Goal: Download file/media

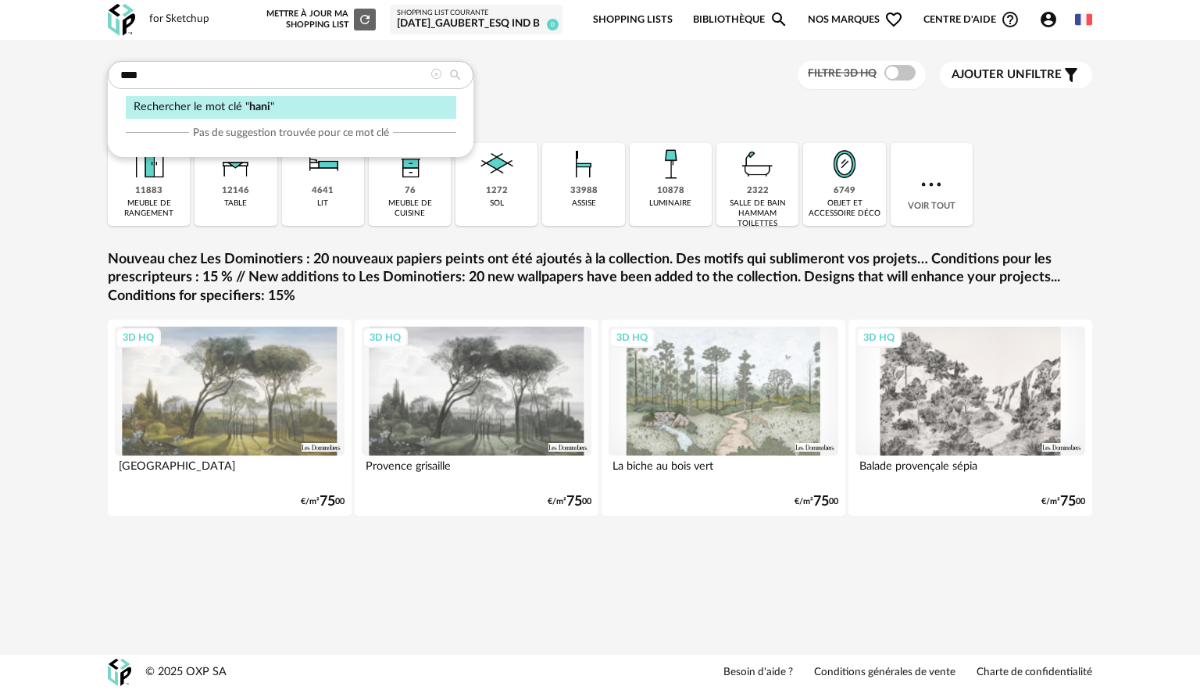
type input "****"
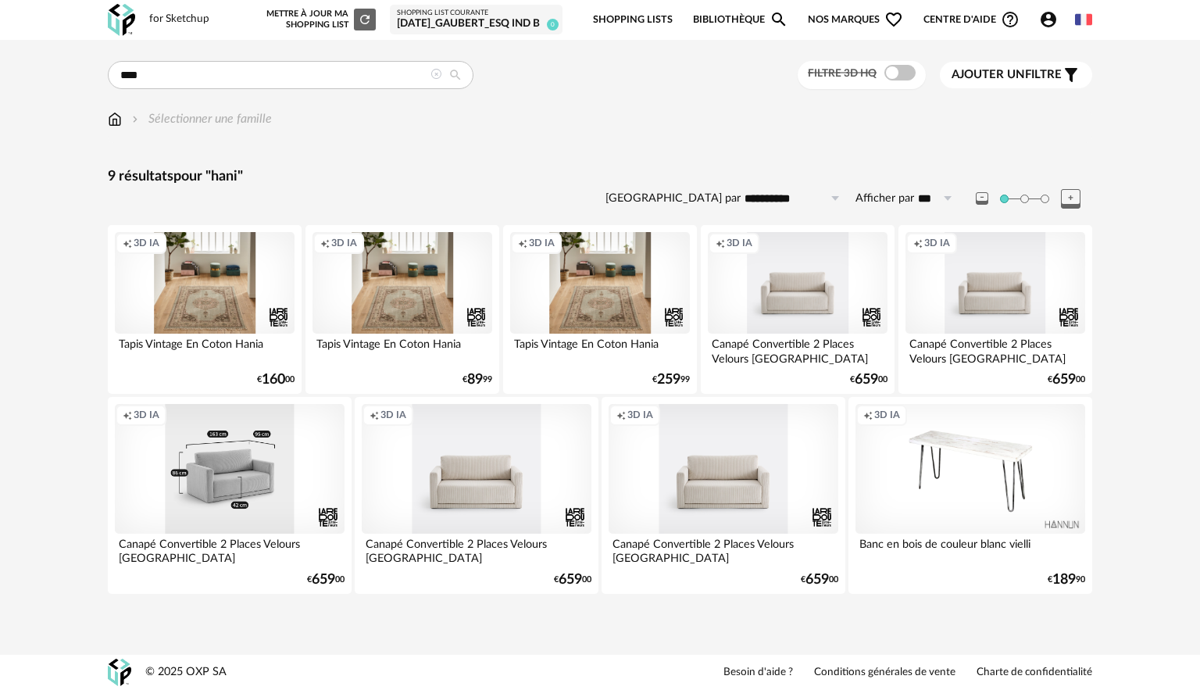
click at [273, 488] on div "Creation icon 3D IA" at bounding box center [230, 468] width 230 height 129
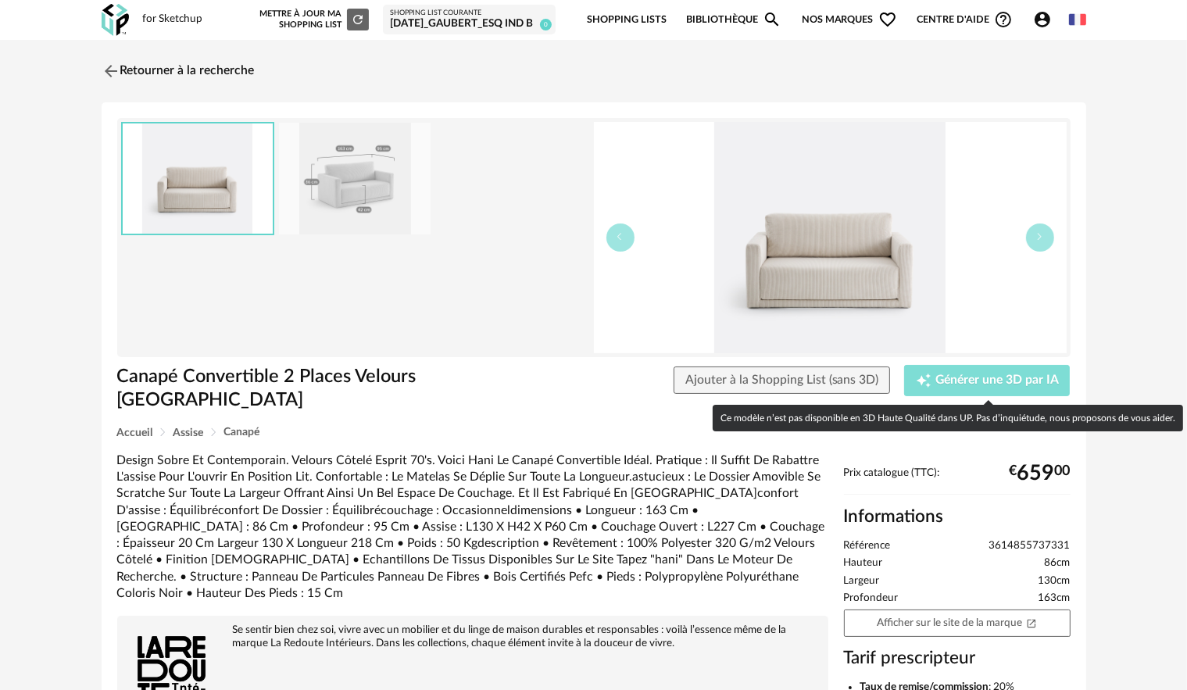
click at [977, 377] on span "Générer une 3D par IA" at bounding box center [996, 380] width 123 height 12
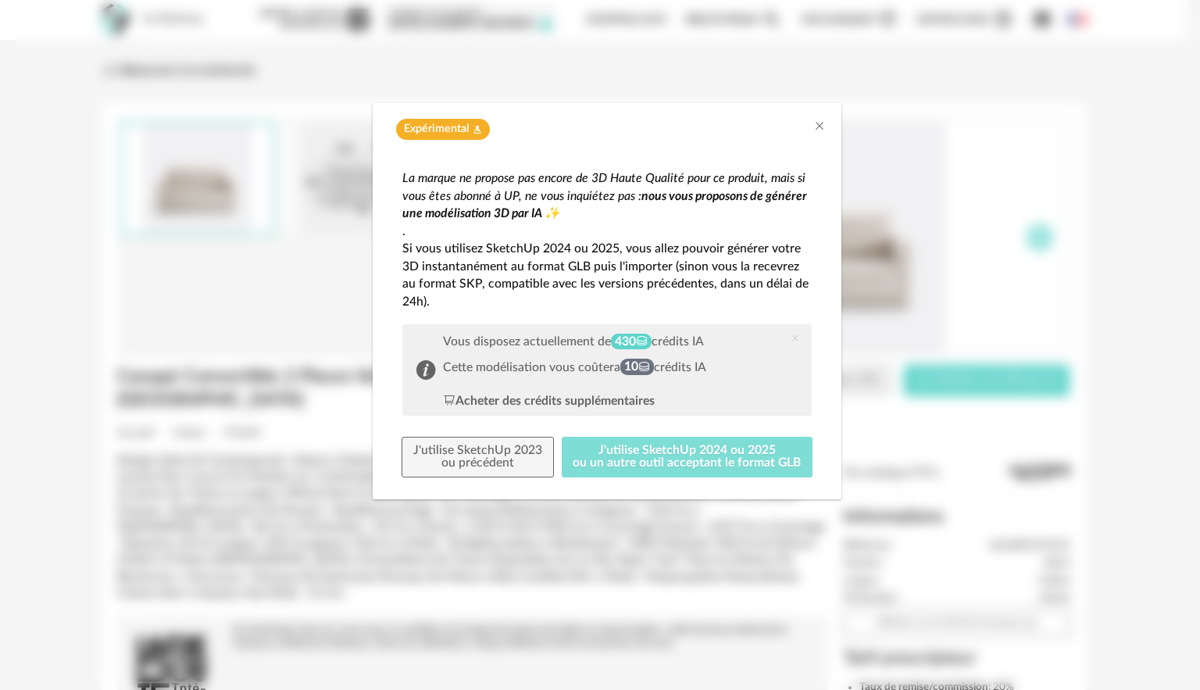
click at [652, 457] on button "J'utilise SketchUp 2024 ou 2025 ou un autre outil acceptant le format GLB" at bounding box center [688, 457] width 252 height 41
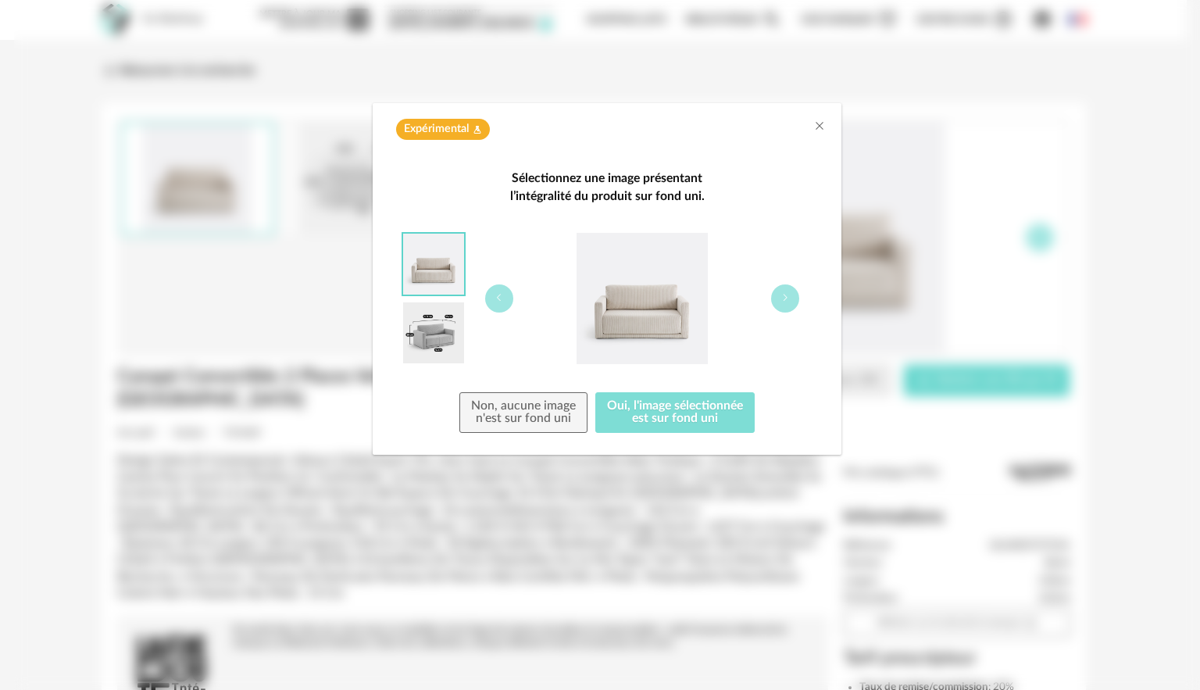
click at [648, 412] on button "Oui, l'image sélectionnée est sur fond uni" at bounding box center [674, 412] width 159 height 41
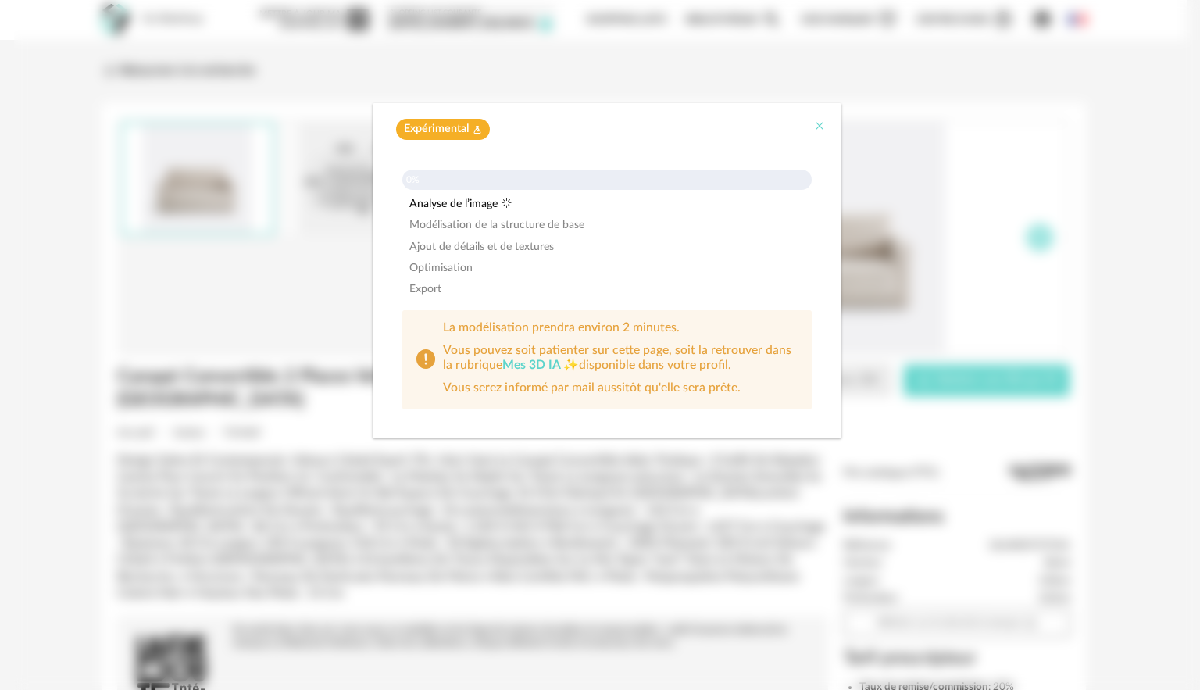
click at [817, 125] on icon "Close" at bounding box center [819, 126] width 12 height 12
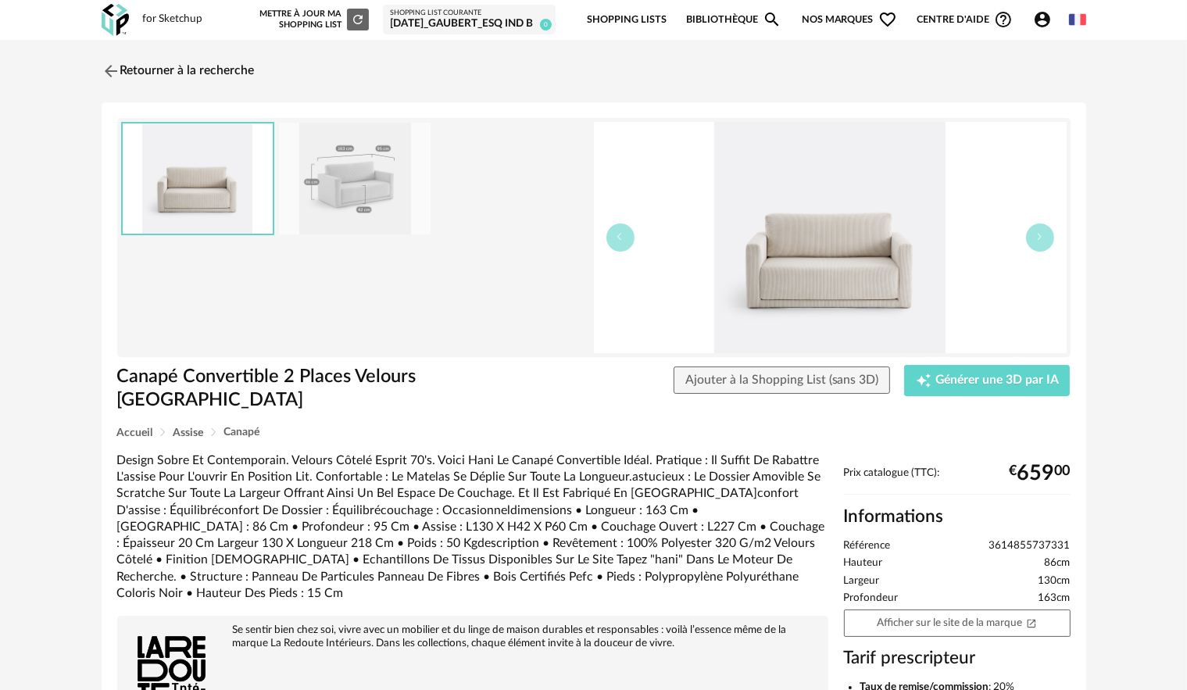
click at [718, 18] on link "Bibliothèque Magnify icon" at bounding box center [733, 20] width 95 height 37
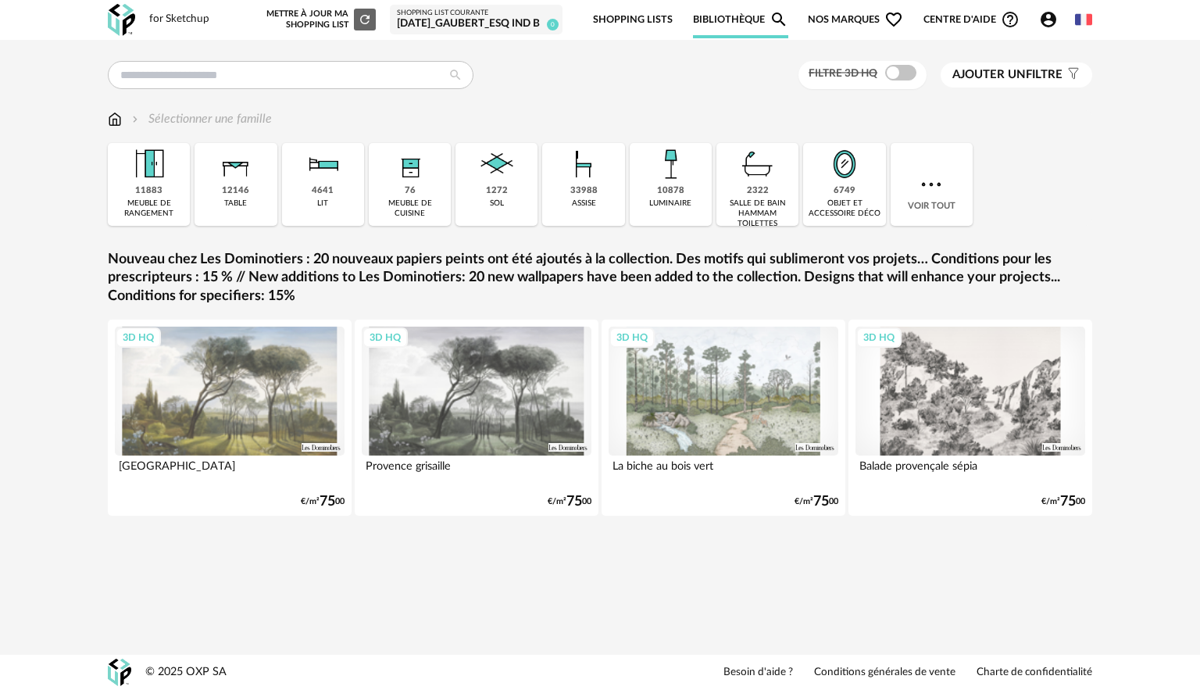
click at [1057, 20] on icon "Account Circle icon" at bounding box center [1048, 19] width 19 height 19
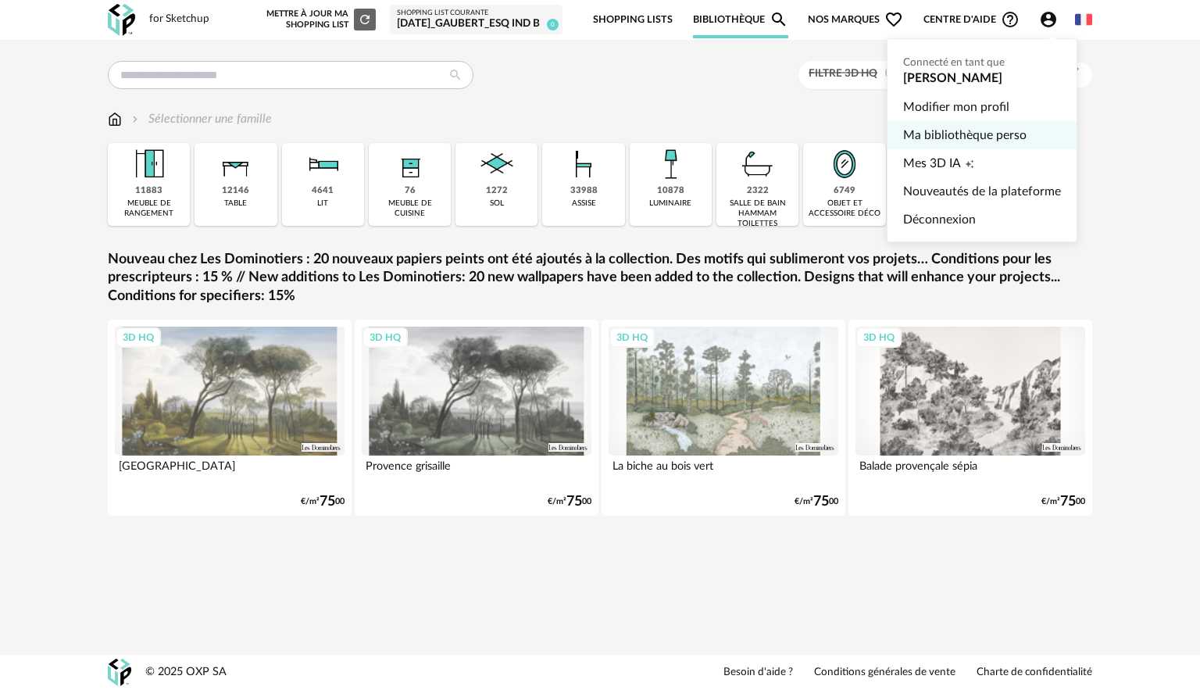
click at [975, 133] on link "Ma bibliothèque perso" at bounding box center [982, 135] width 158 height 28
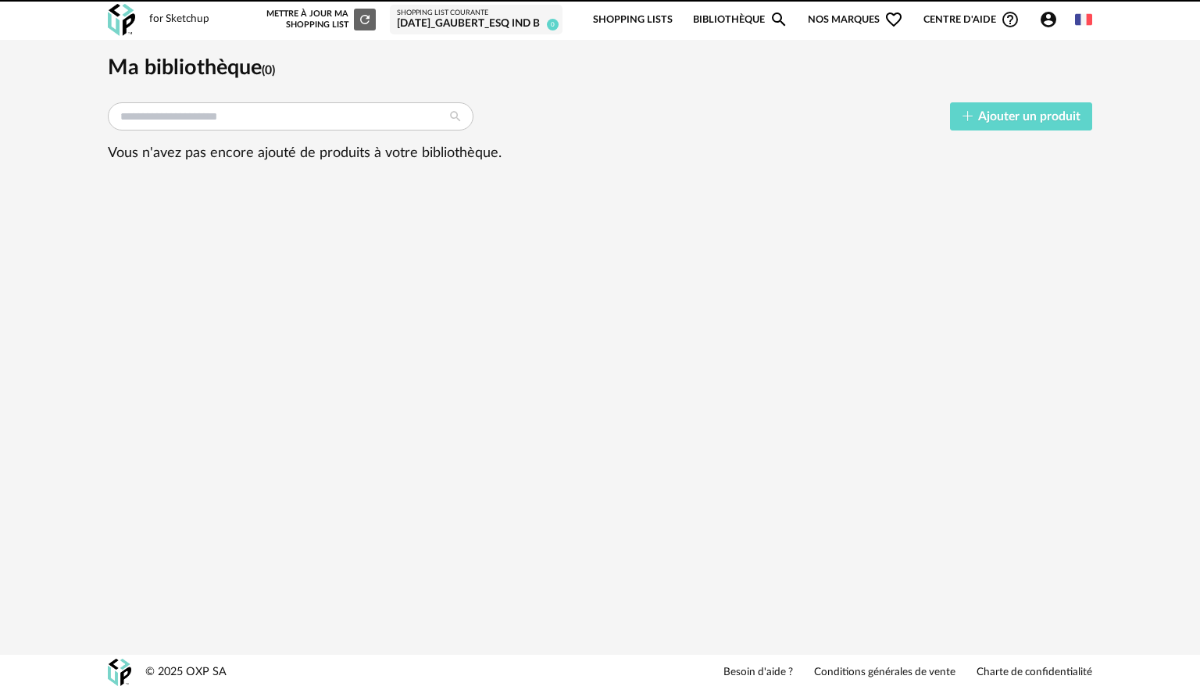
click at [1044, 18] on icon "Account Circle icon" at bounding box center [1049, 20] width 16 height 16
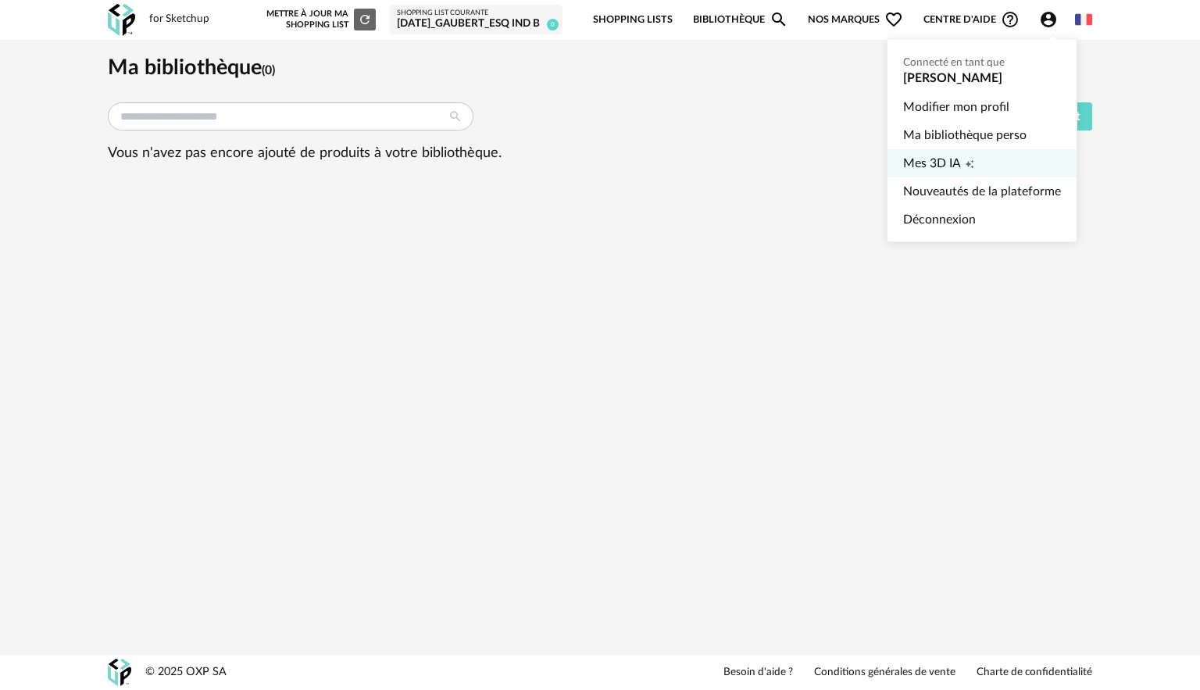
click at [953, 163] on span "Mes 3D IA" at bounding box center [932, 163] width 58 height 28
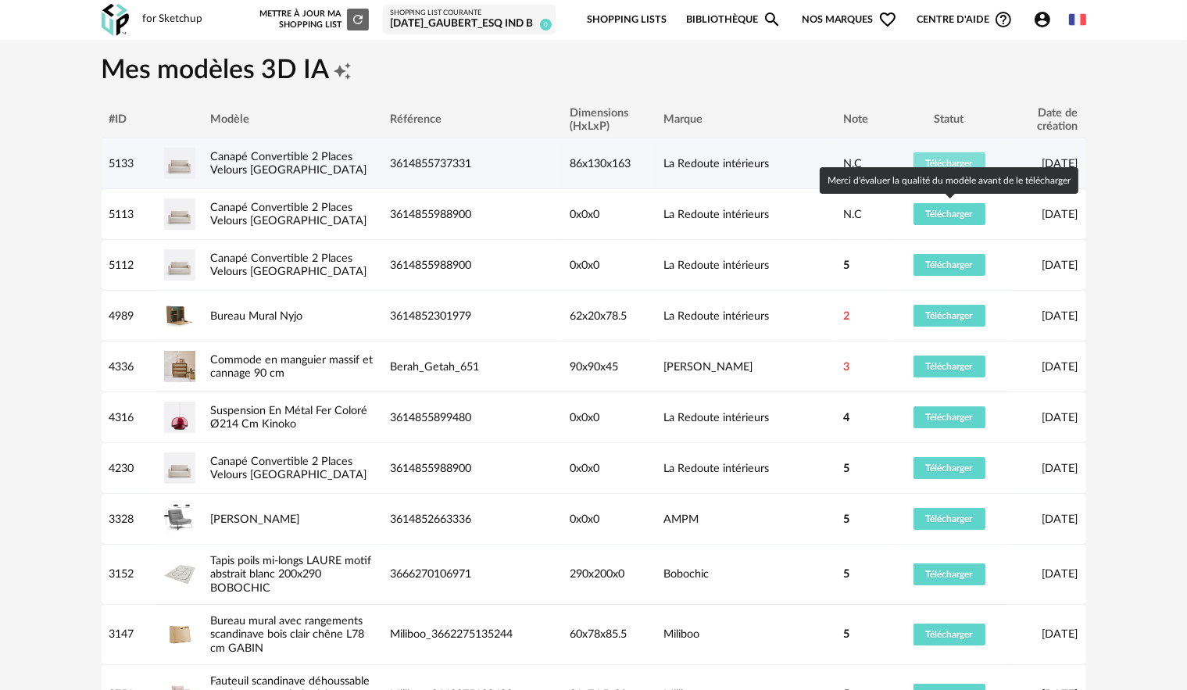
click at [955, 162] on span "Télécharger" at bounding box center [949, 163] width 47 height 9
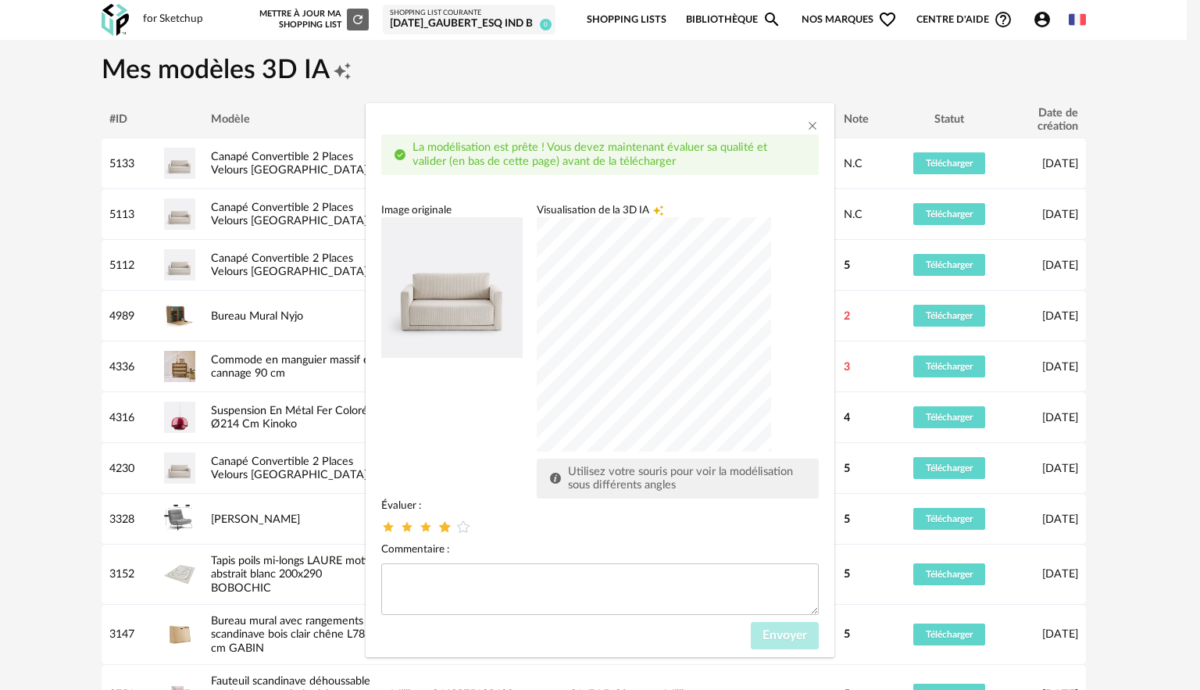
click at [439, 523] on icon "dialog" at bounding box center [445, 526] width 16 height 16
click at [775, 631] on span "Envoyer" at bounding box center [784, 635] width 45 height 12
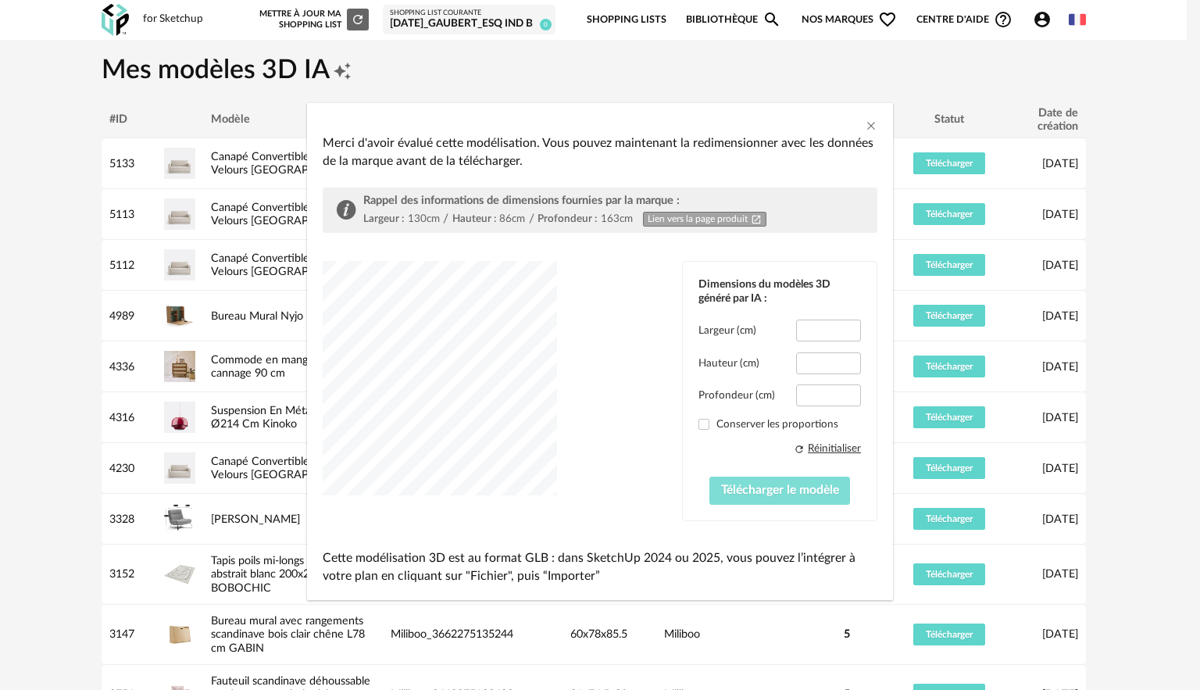
click at [764, 489] on span "Télécharger le modèle" at bounding box center [780, 490] width 118 height 12
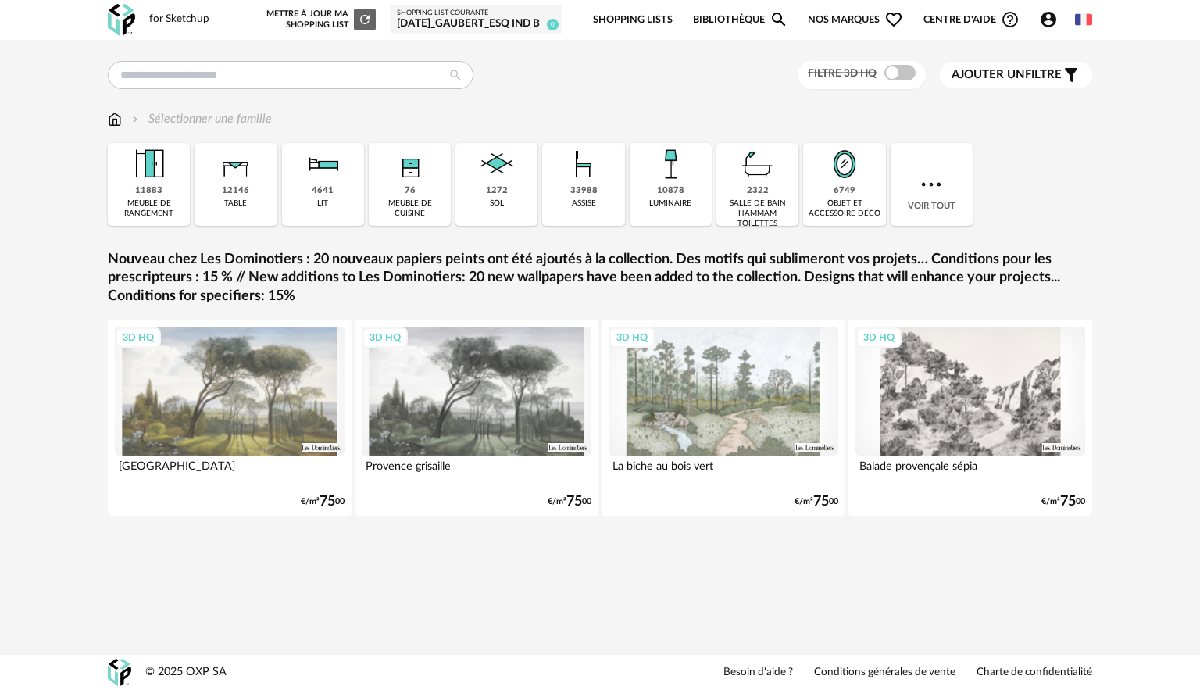
click at [1052, 15] on icon "Account Circle icon" at bounding box center [1049, 20] width 16 height 16
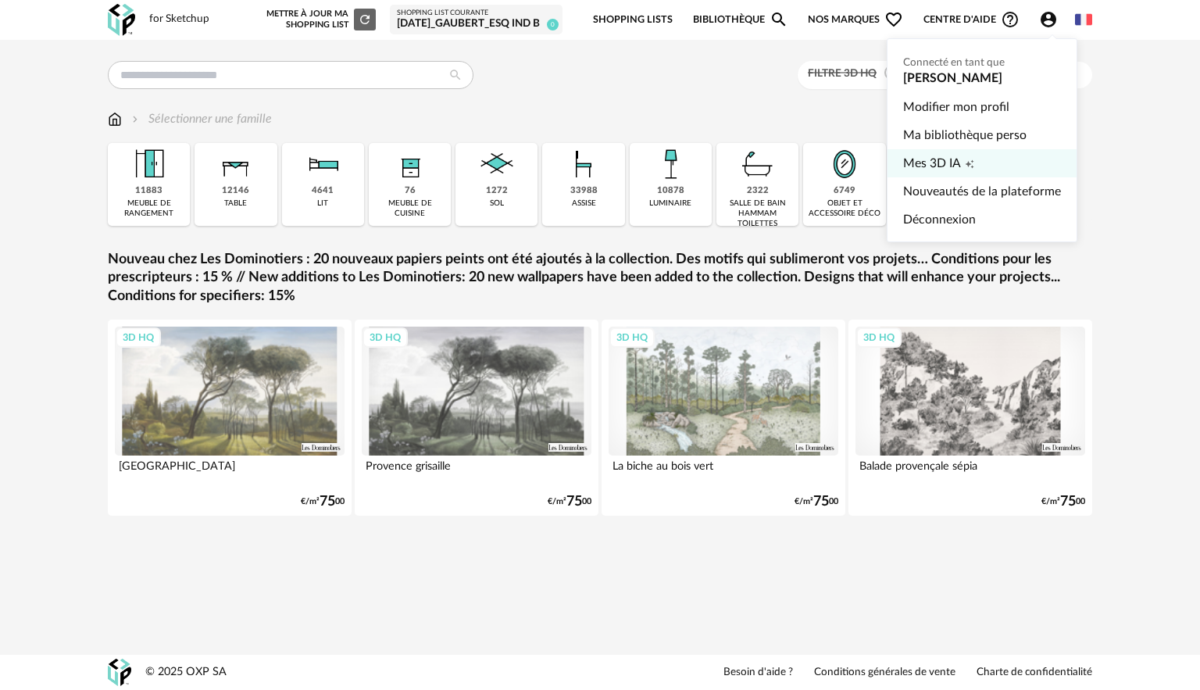
click at [939, 162] on span "Mes 3D IA" at bounding box center [932, 163] width 58 height 28
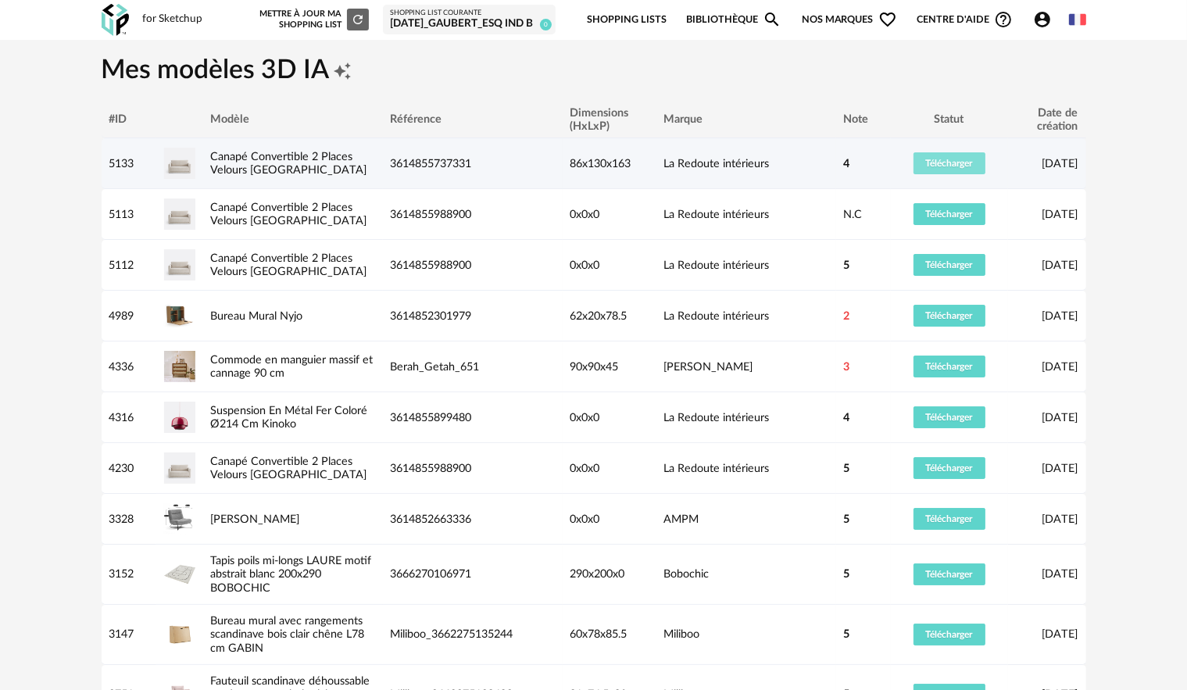
click at [944, 166] on span "Télécharger" at bounding box center [949, 163] width 47 height 9
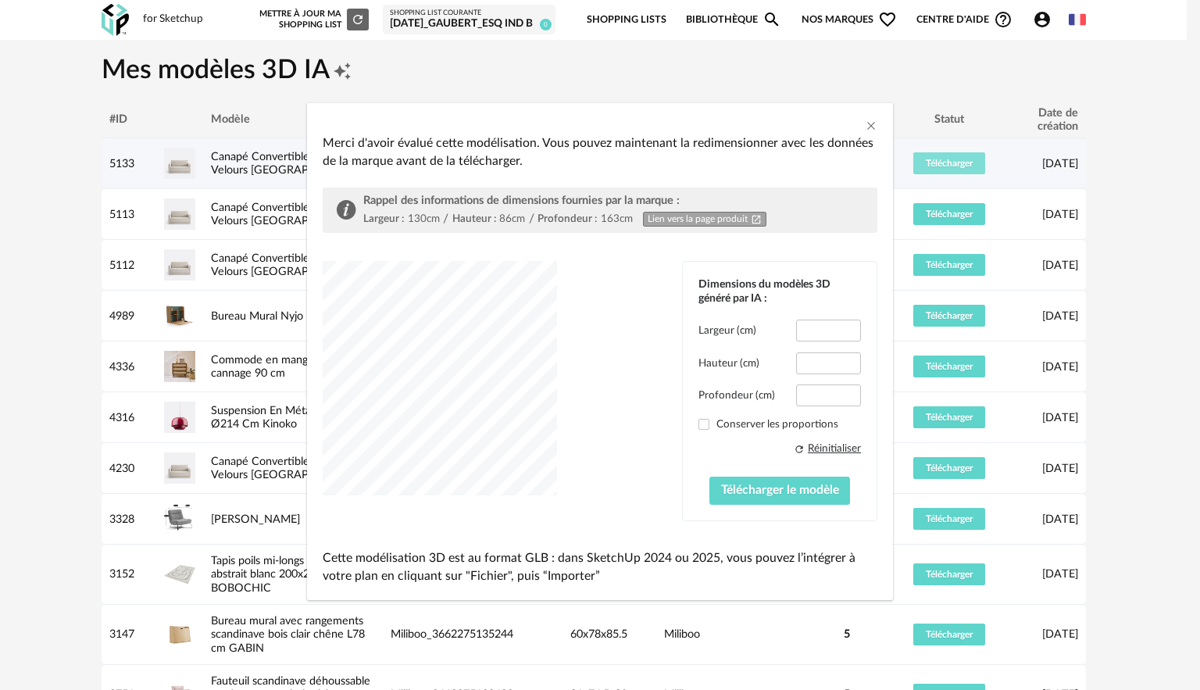
type input "*****"
type input "****"
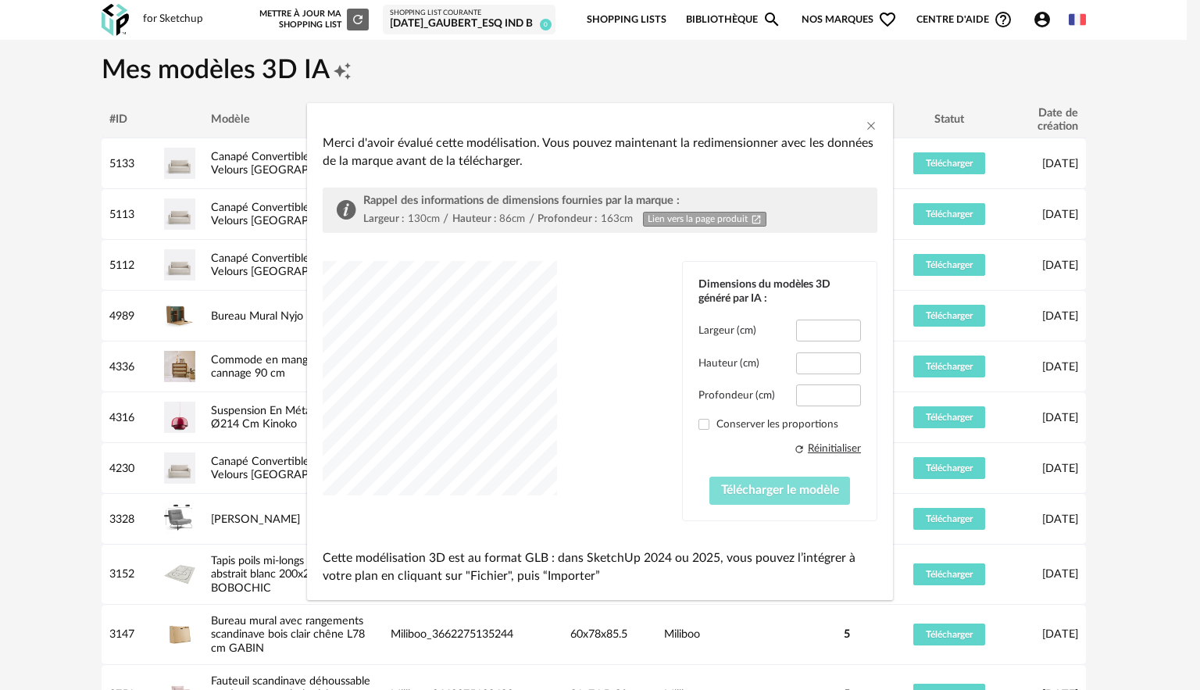
click at [763, 484] on span "Télécharger le modèle" at bounding box center [780, 490] width 118 height 12
